Goal: Transaction & Acquisition: Purchase product/service

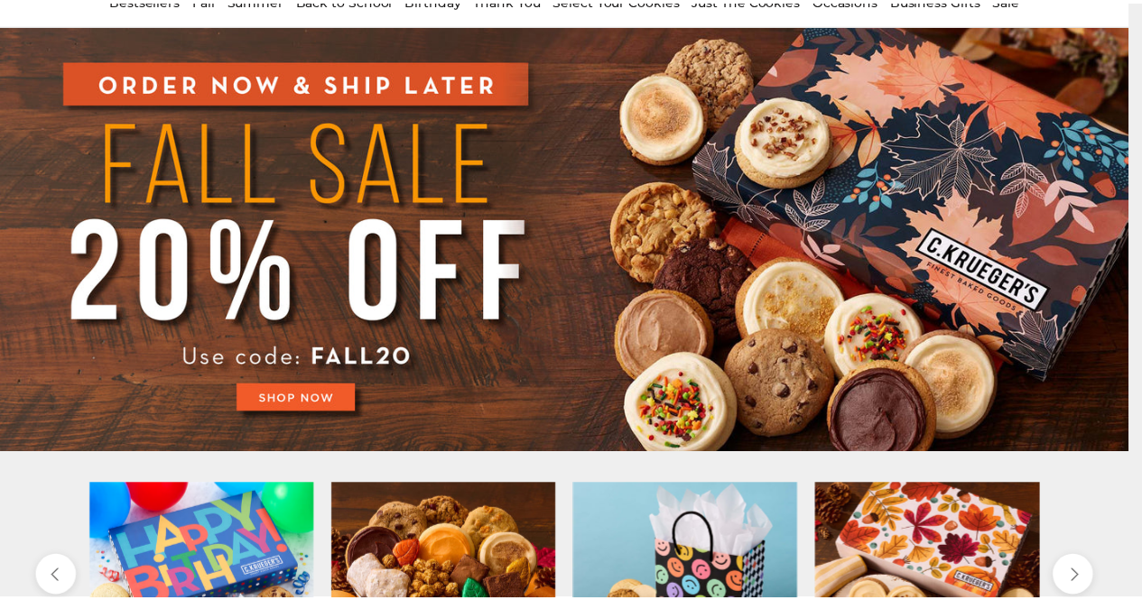
scroll to position [181, 0]
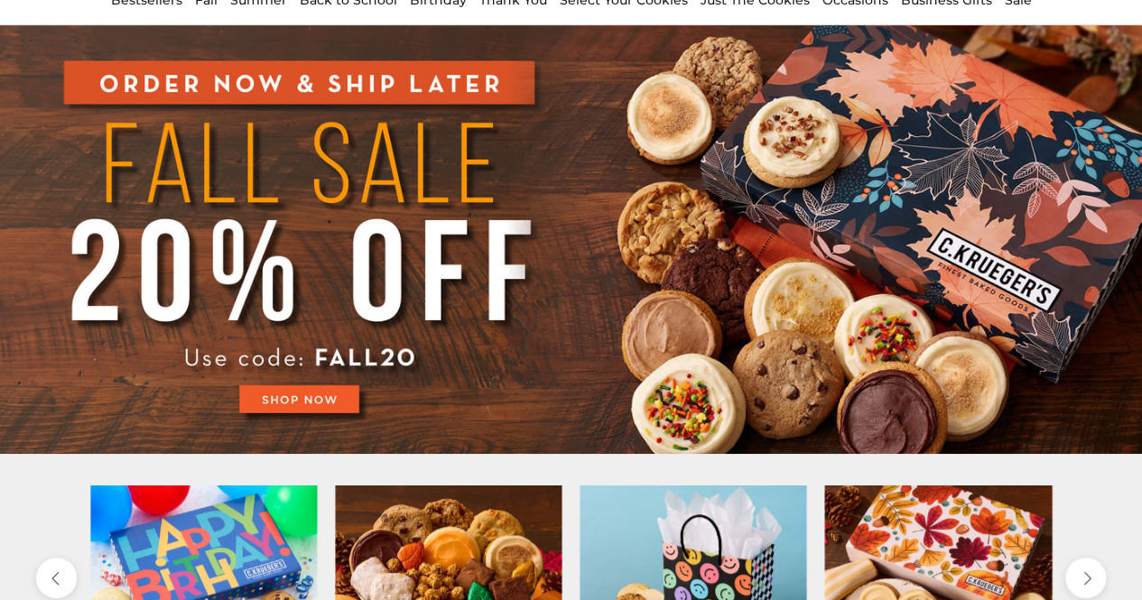
click at [314, 394] on img at bounding box center [571, 239] width 1142 height 429
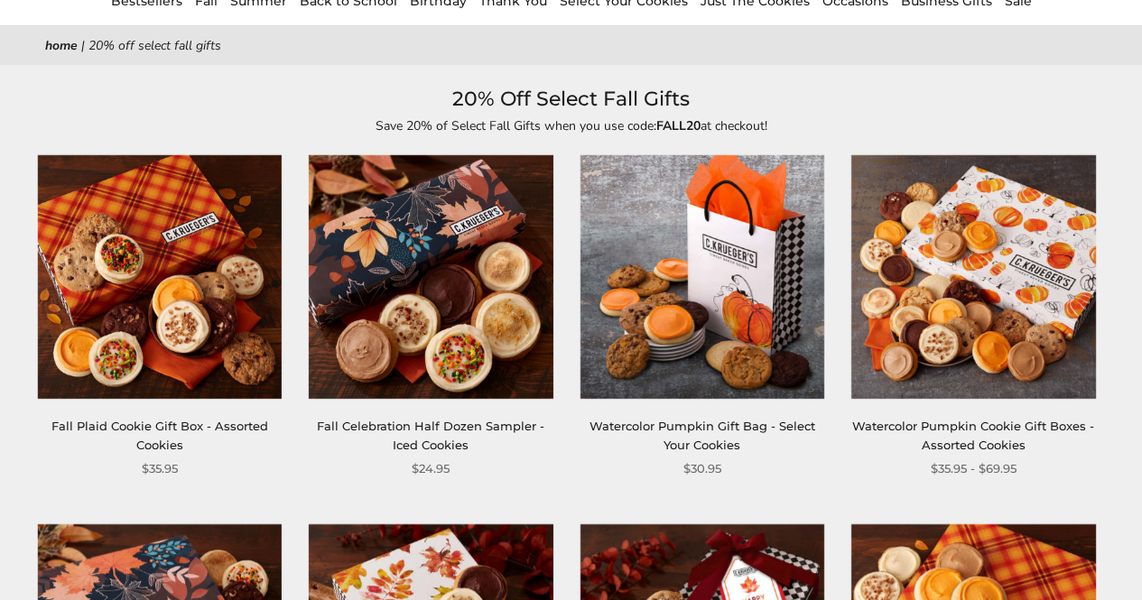
scroll to position [181, 0]
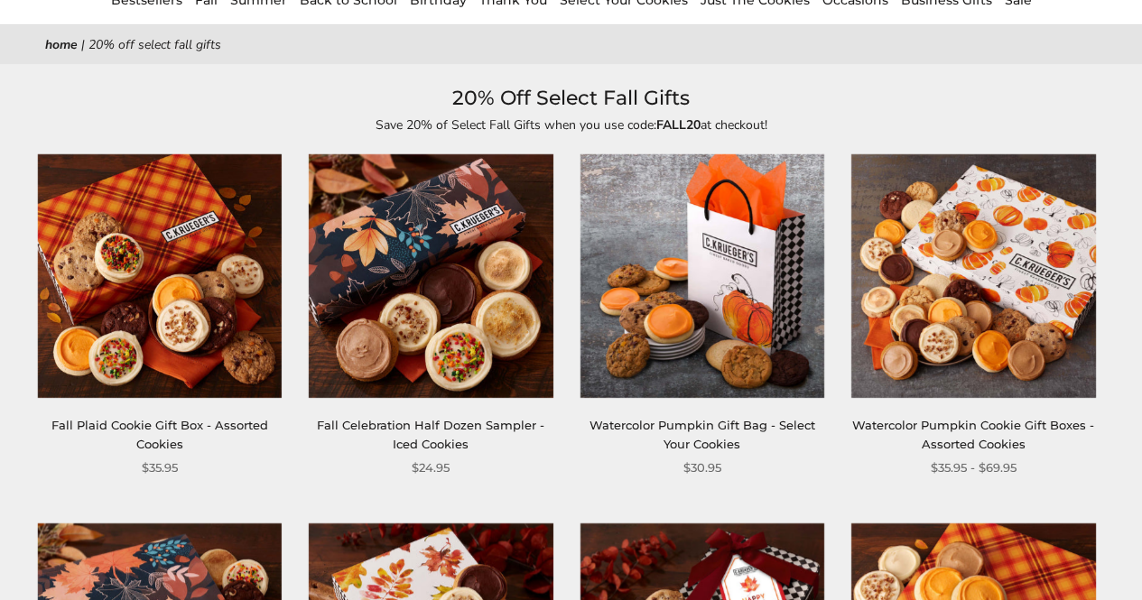
click at [426, 335] on img at bounding box center [431, 276] width 244 height 244
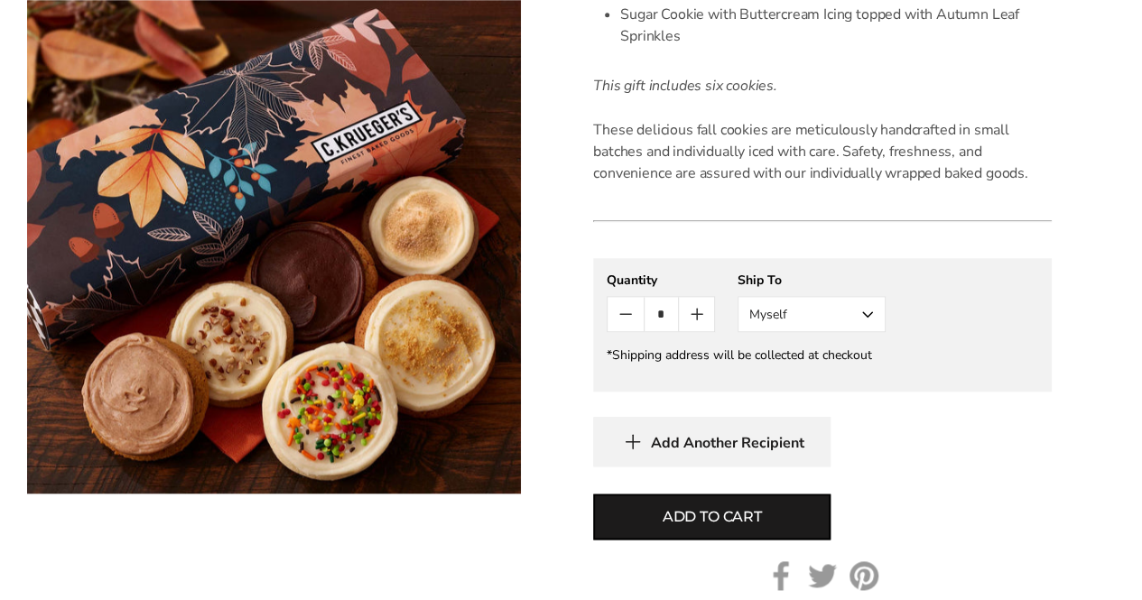
scroll to position [813, 0]
click at [643, 438] on icon "button" at bounding box center [632, 441] width 27 height 28
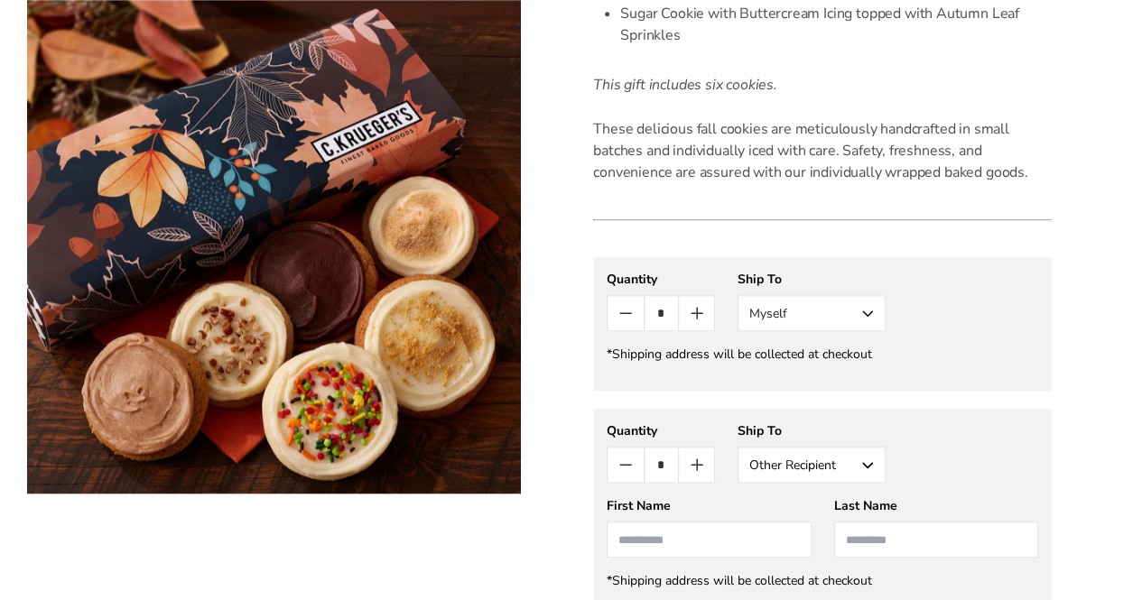
scroll to position [853, 0]
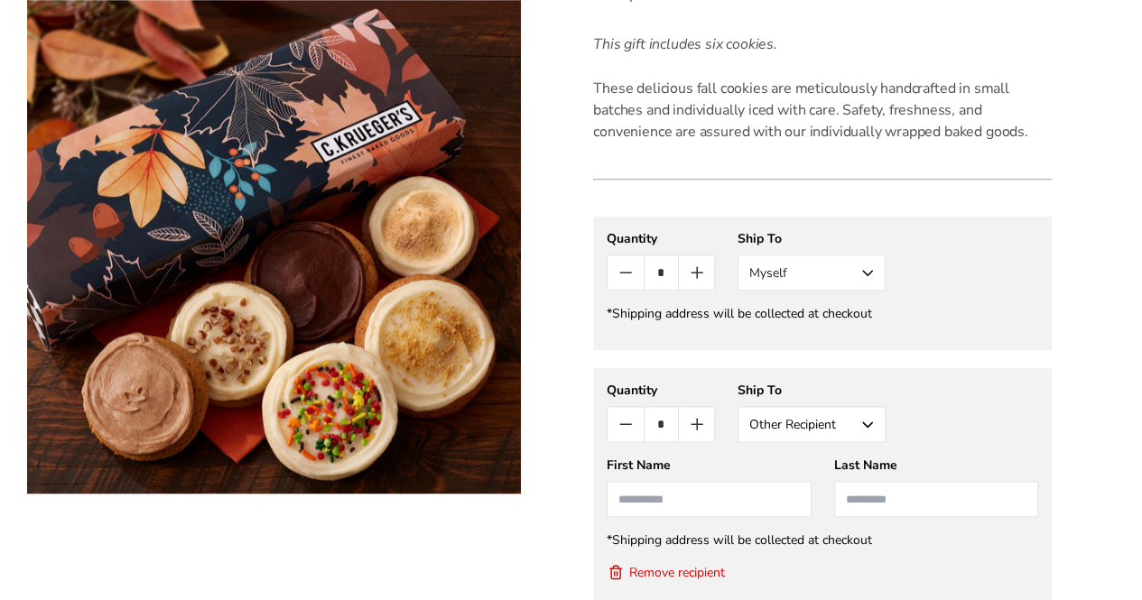
click at [625, 274] on icon "Count minus" at bounding box center [626, 273] width 22 height 22
click at [618, 275] on icon "Count minus" at bounding box center [626, 273] width 22 height 22
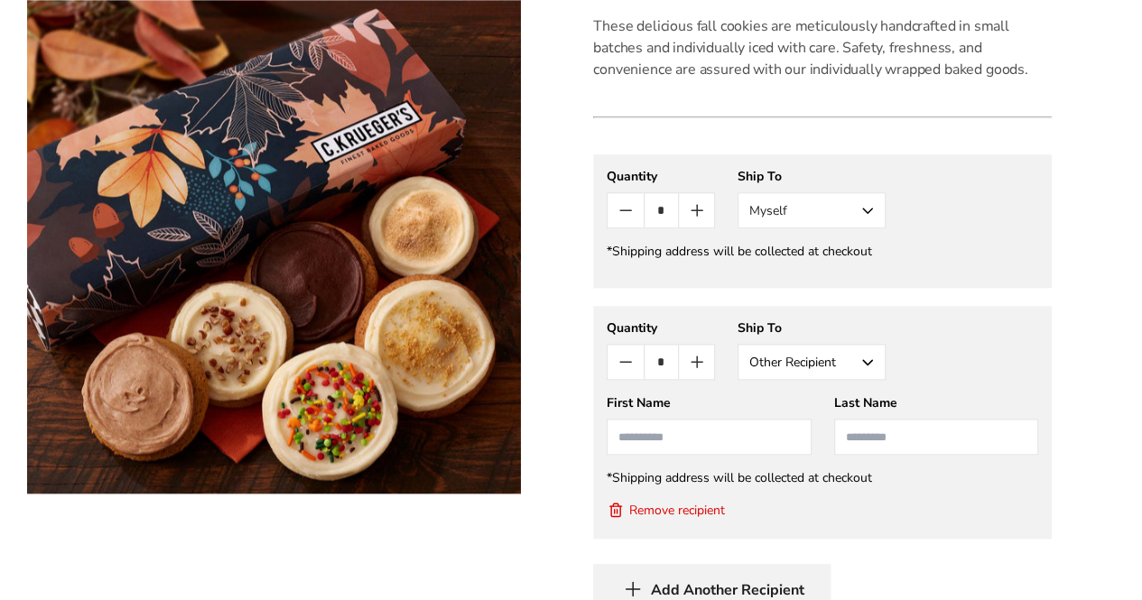
scroll to position [944, 0]
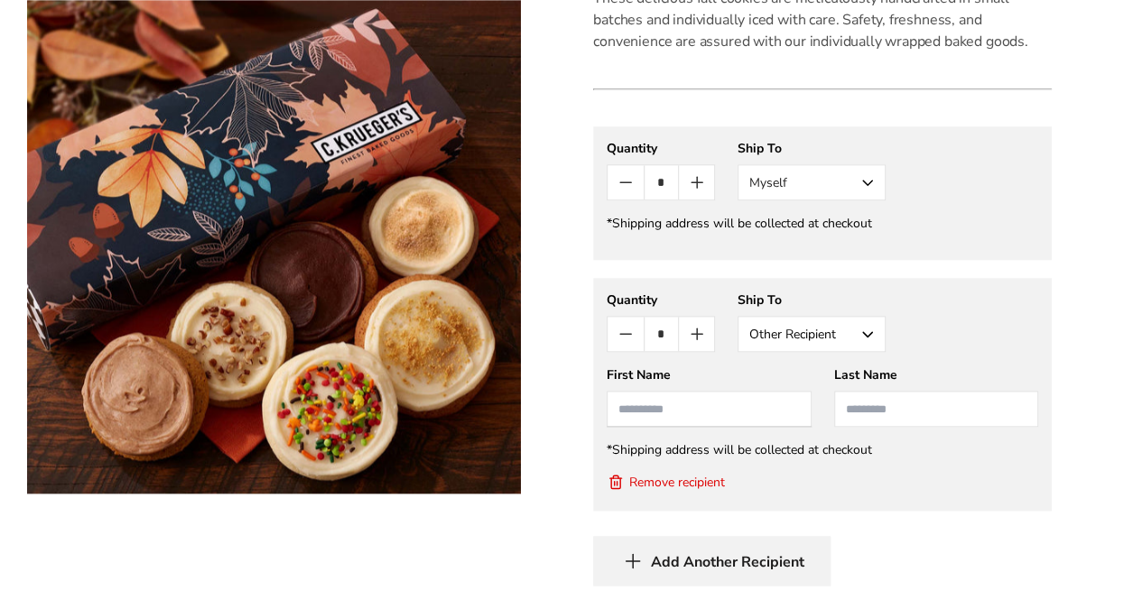
click at [655, 415] on input "First Name" at bounding box center [709, 409] width 204 height 36
type input "******"
click at [910, 410] on input "Last Name" at bounding box center [936, 409] width 204 height 36
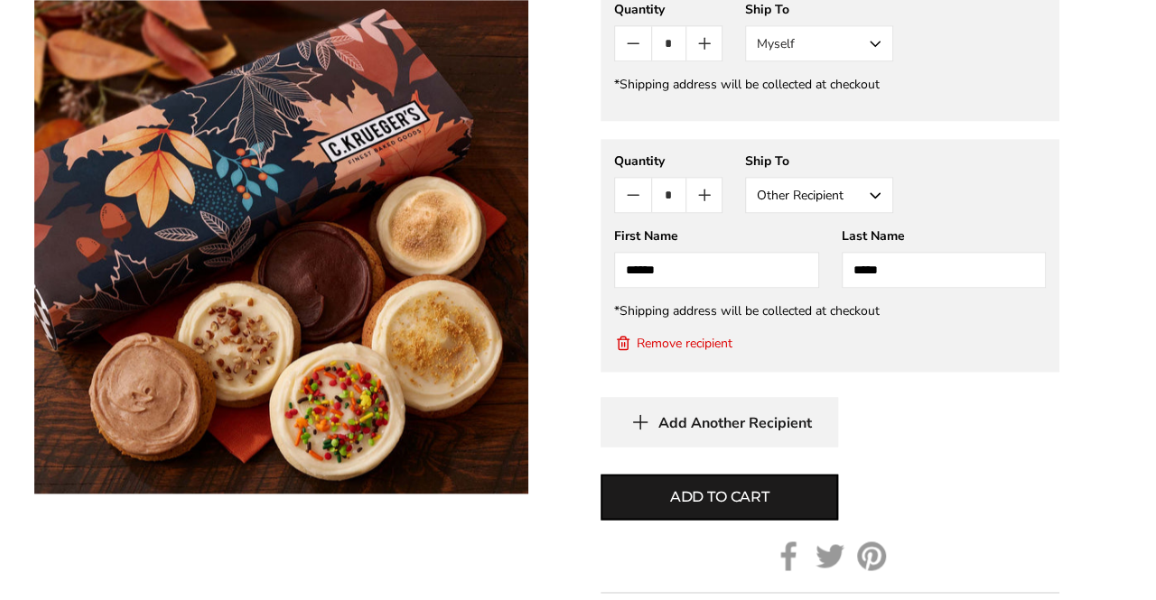
scroll to position [1214, 0]
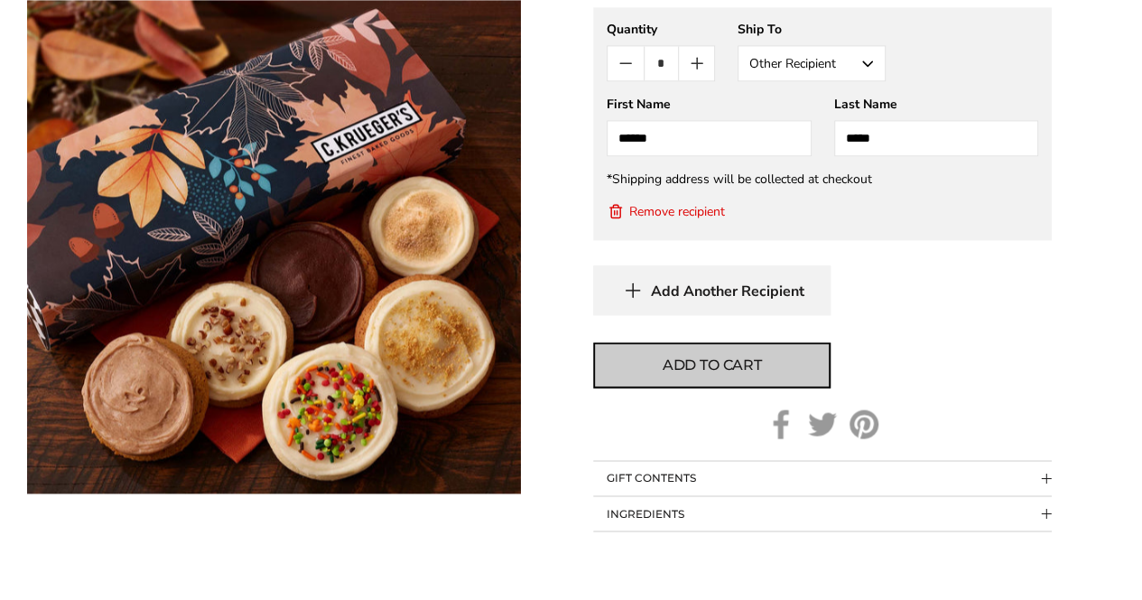
type input "*****"
click at [746, 362] on span "Add to cart" at bounding box center [712, 366] width 99 height 22
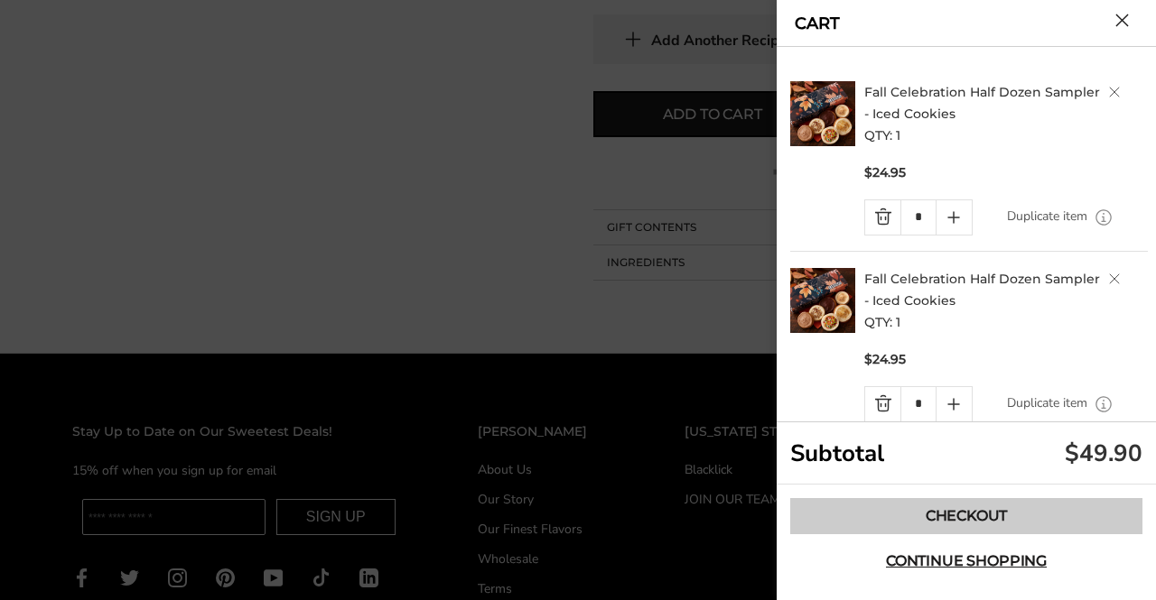
click at [827, 516] on link "Checkout" at bounding box center [966, 516] width 352 height 36
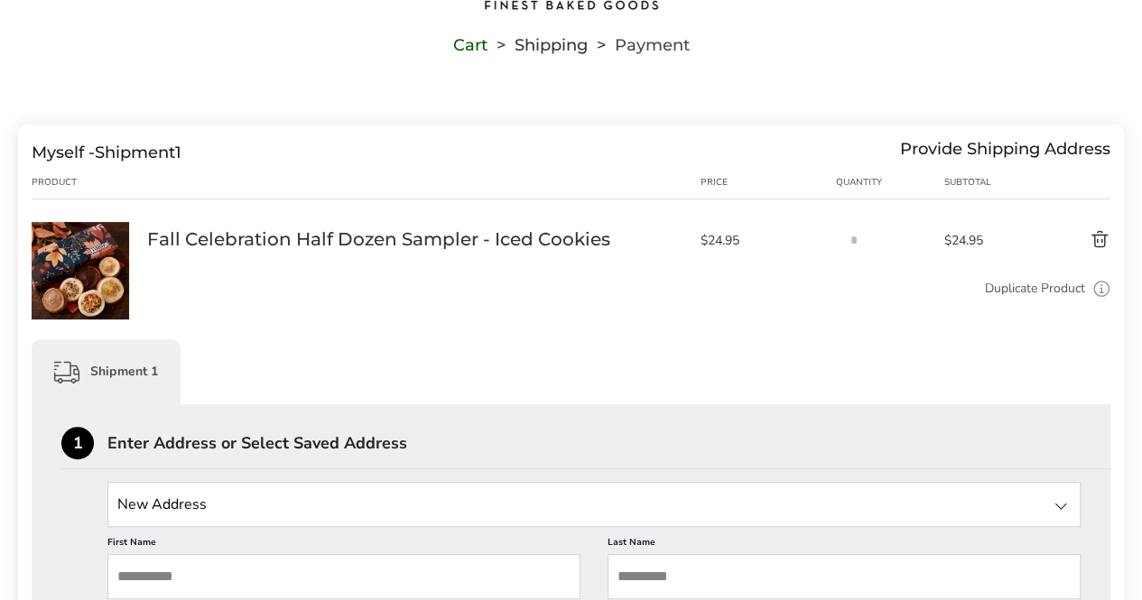
scroll to position [361, 0]
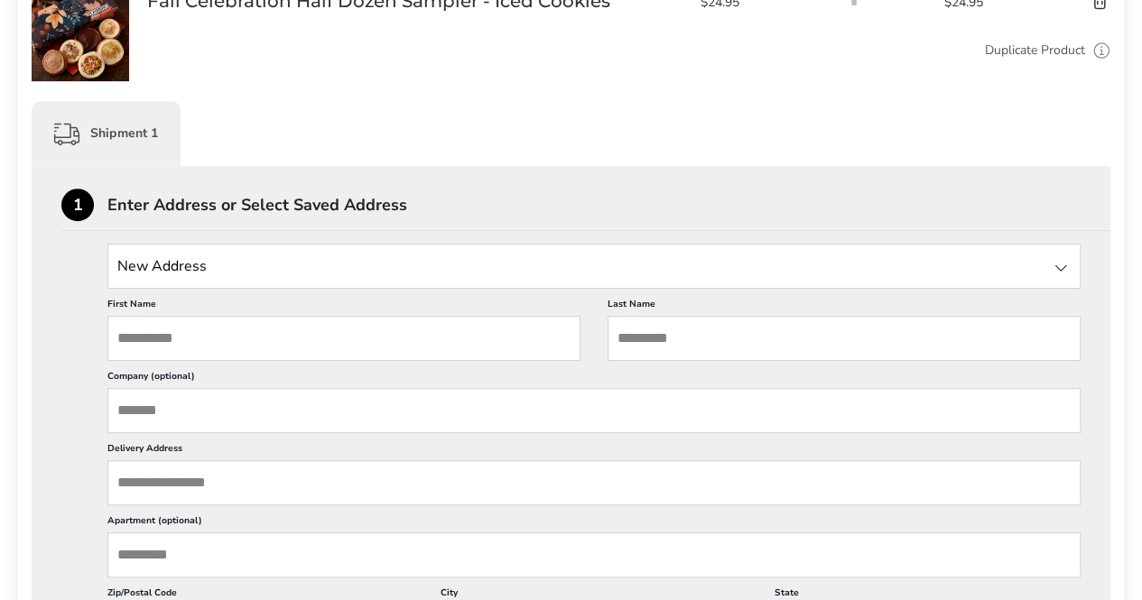
click at [186, 274] on input "State" at bounding box center [593, 266] width 973 height 45
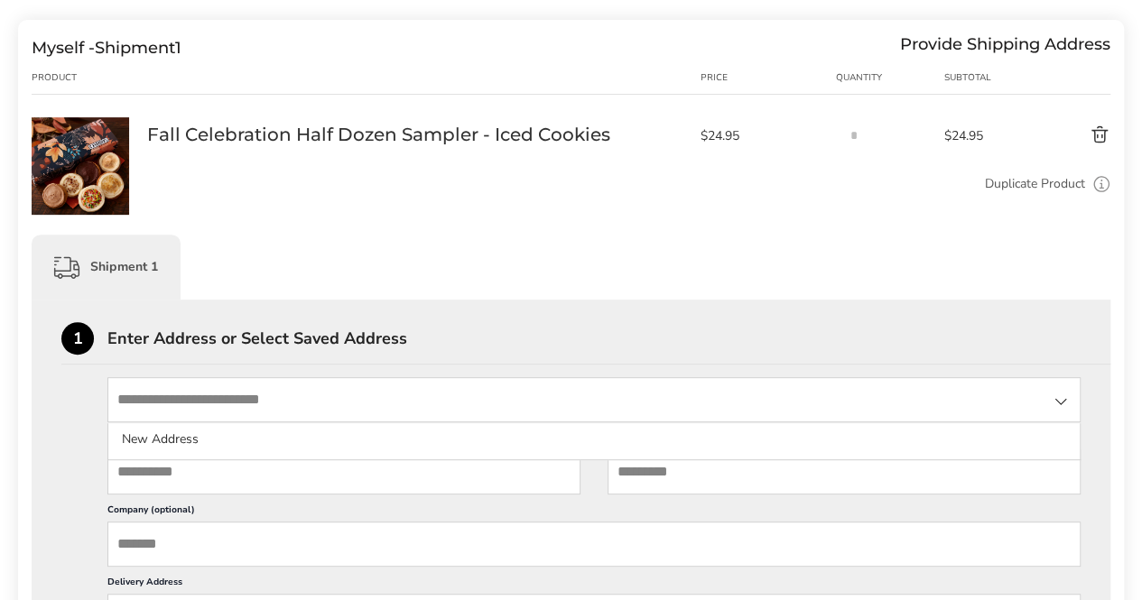
scroll to position [0, 0]
